Goal: Find contact information: Find contact information

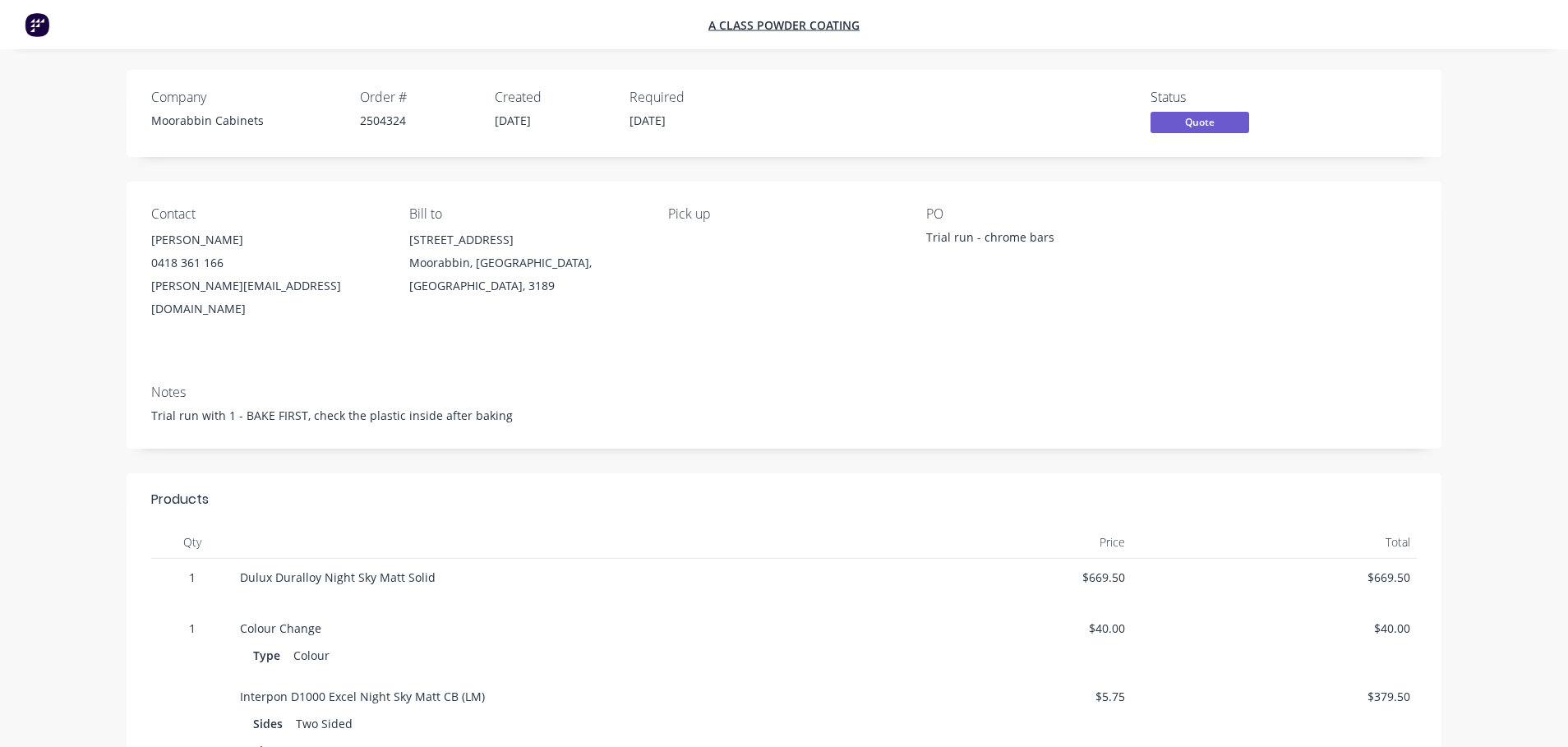
click at [763, 308] on div "Contact [PERSON_NAME] [PHONE_NUMBER] [PERSON_NAME][EMAIL_ADDRESS][DOMAIN_NAME] …" at bounding box center [784, 277] width 1315 height 189
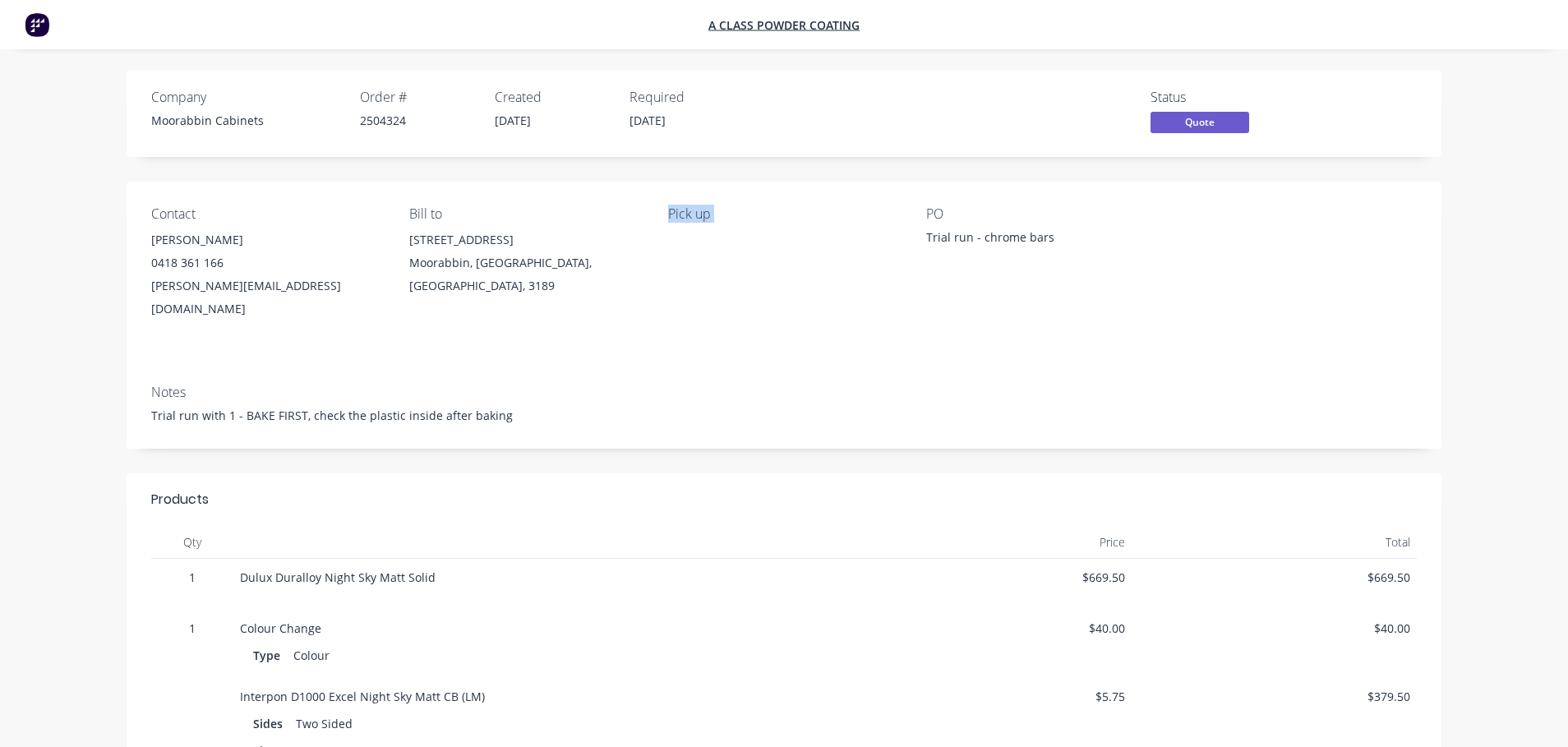
click at [763, 308] on div "Contact [PERSON_NAME] [PHONE_NUMBER] [PERSON_NAME][EMAIL_ADDRESS][DOMAIN_NAME] …" at bounding box center [784, 277] width 1315 height 189
click at [777, 293] on div "Pick up" at bounding box center [784, 263] width 232 height 114
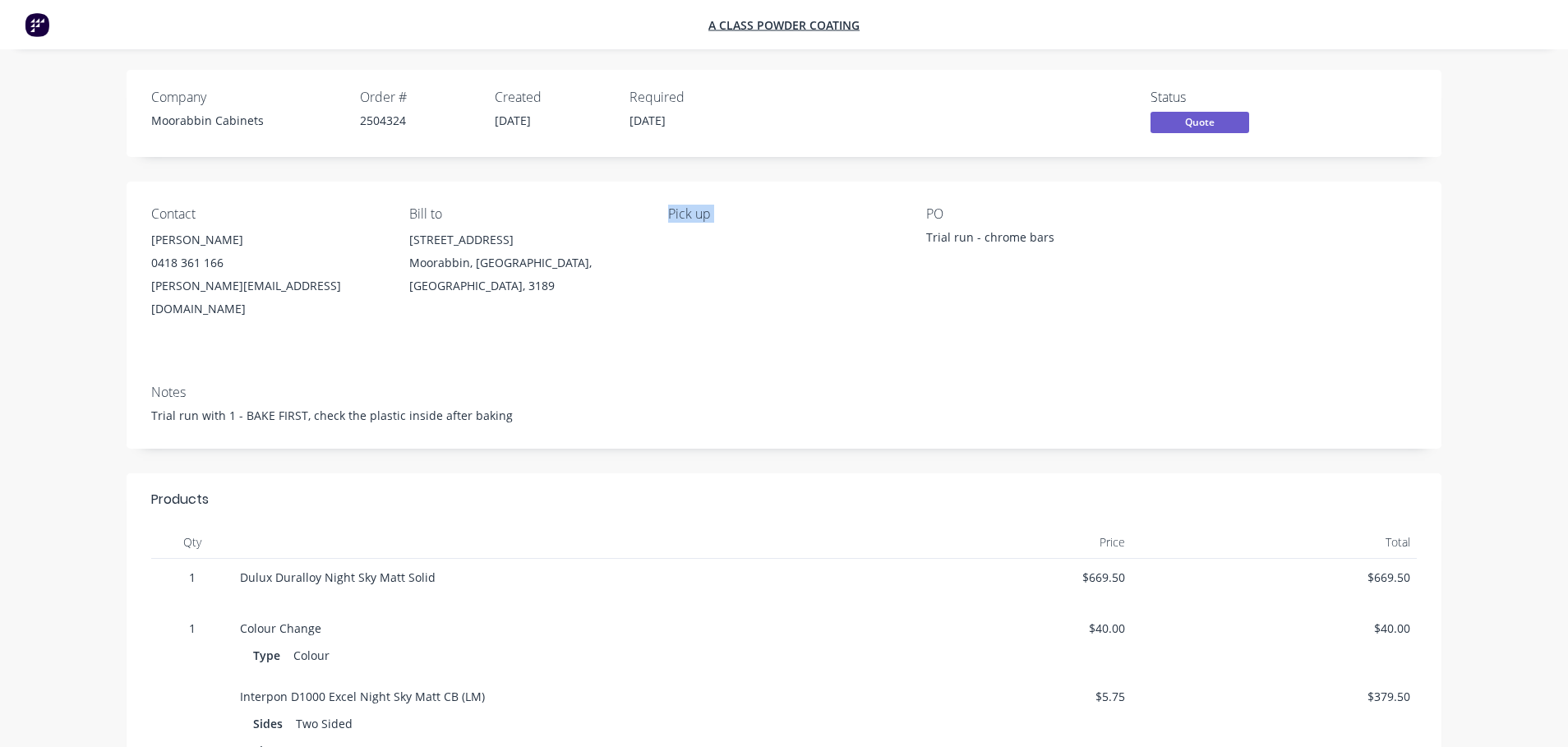
click at [777, 293] on div "Pick up" at bounding box center [784, 263] width 232 height 114
